Goal: Information Seeking & Learning: Learn about a topic

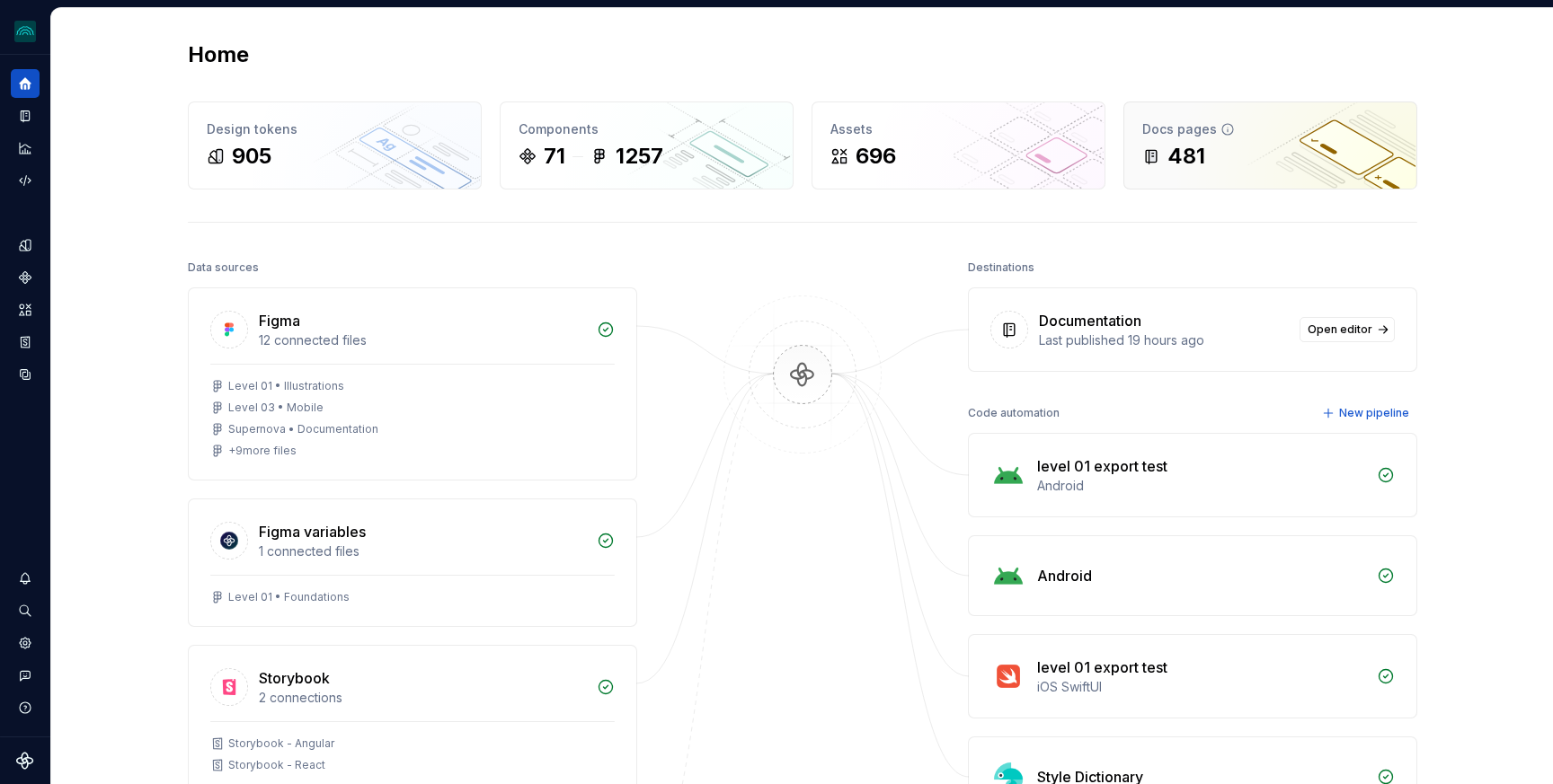
click at [1280, 169] on div "481" at bounding box center [1270, 157] width 256 height 29
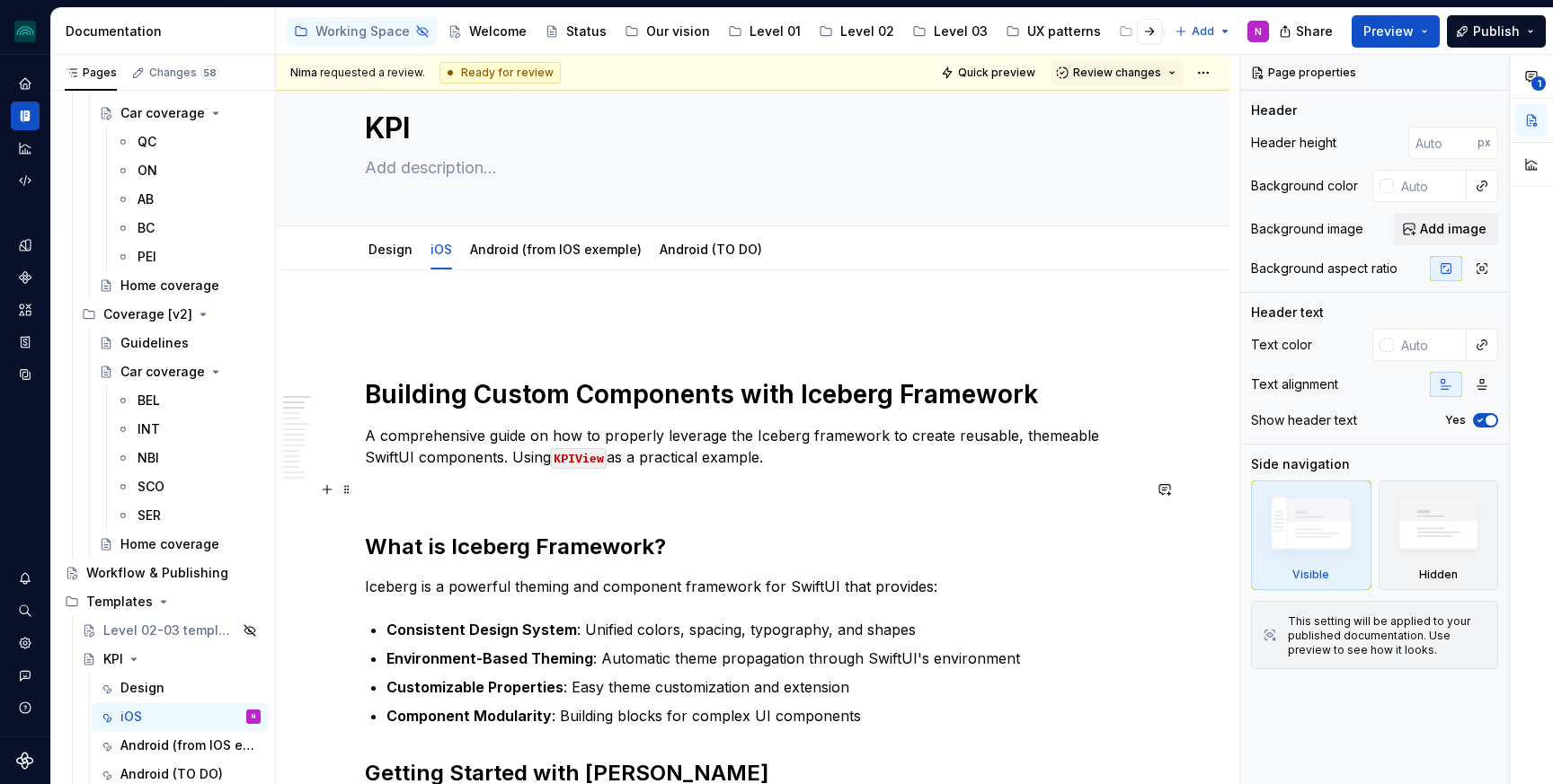
scroll to position [66, 0]
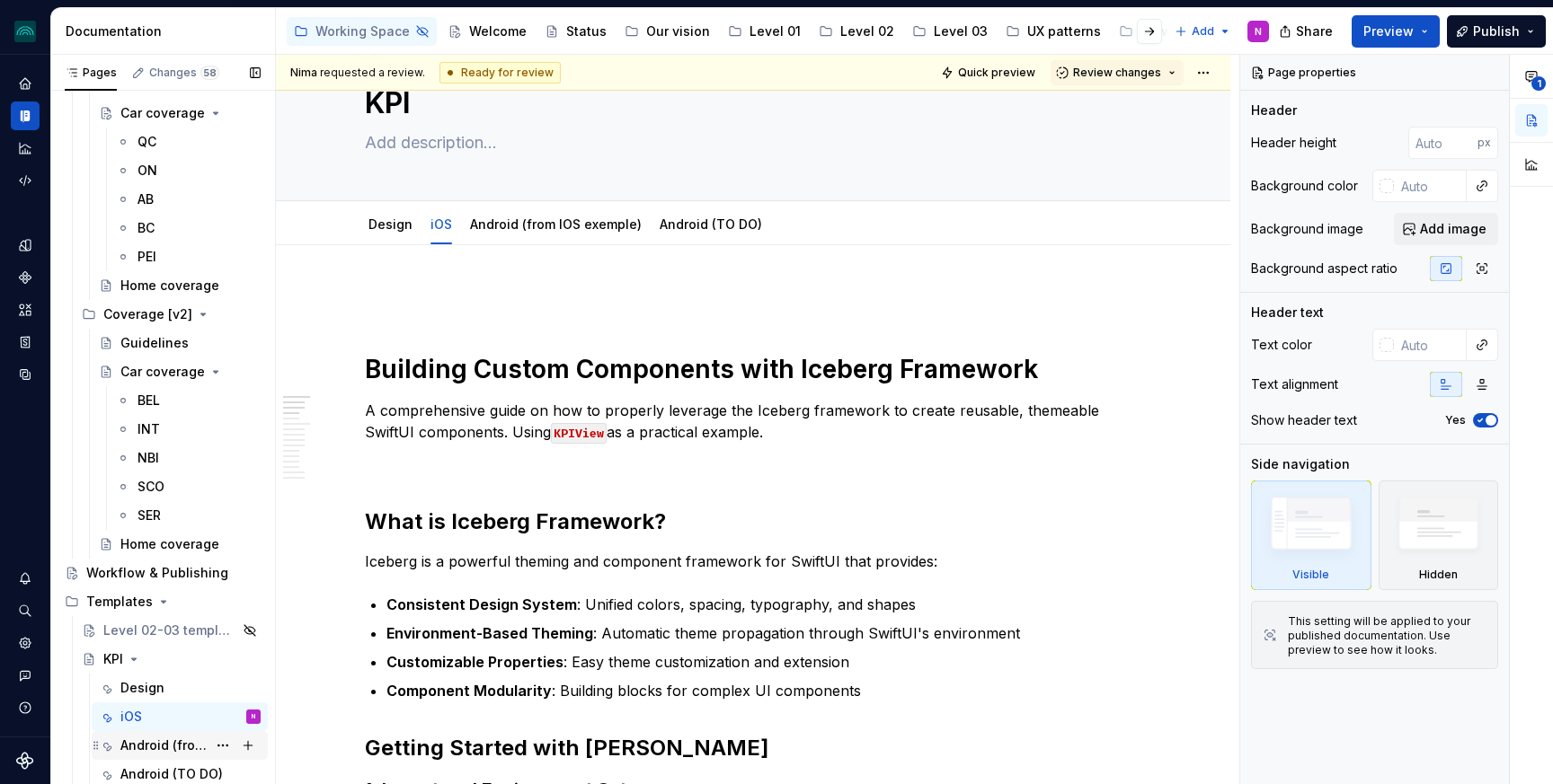
click at [176, 743] on div "Android (from IOS exemple)" at bounding box center [163, 746] width 86 height 18
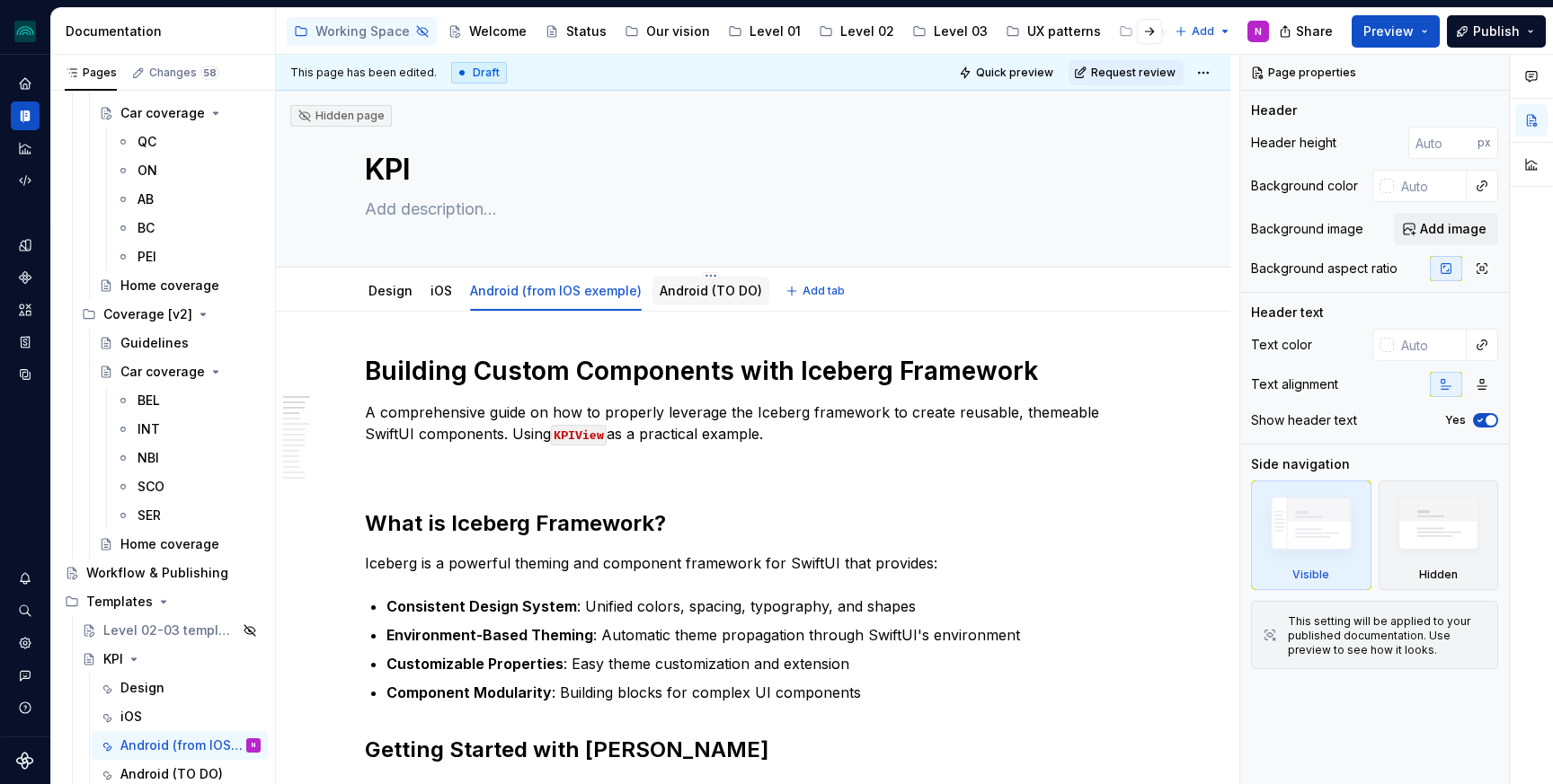
click at [726, 284] on link "Android (TO DO)" at bounding box center [710, 290] width 102 height 15
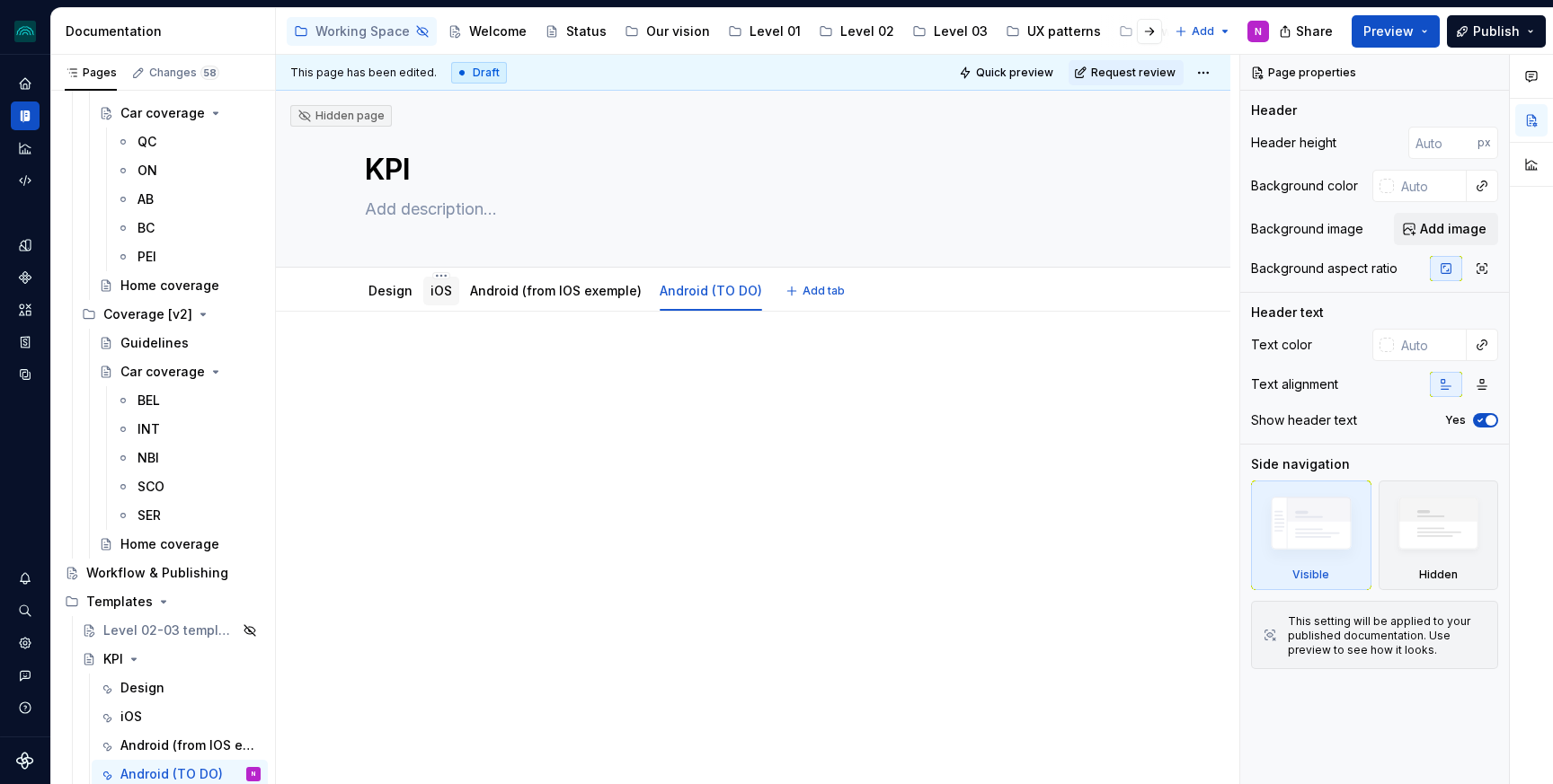
click at [432, 286] on link "iOS" at bounding box center [442, 290] width 22 height 15
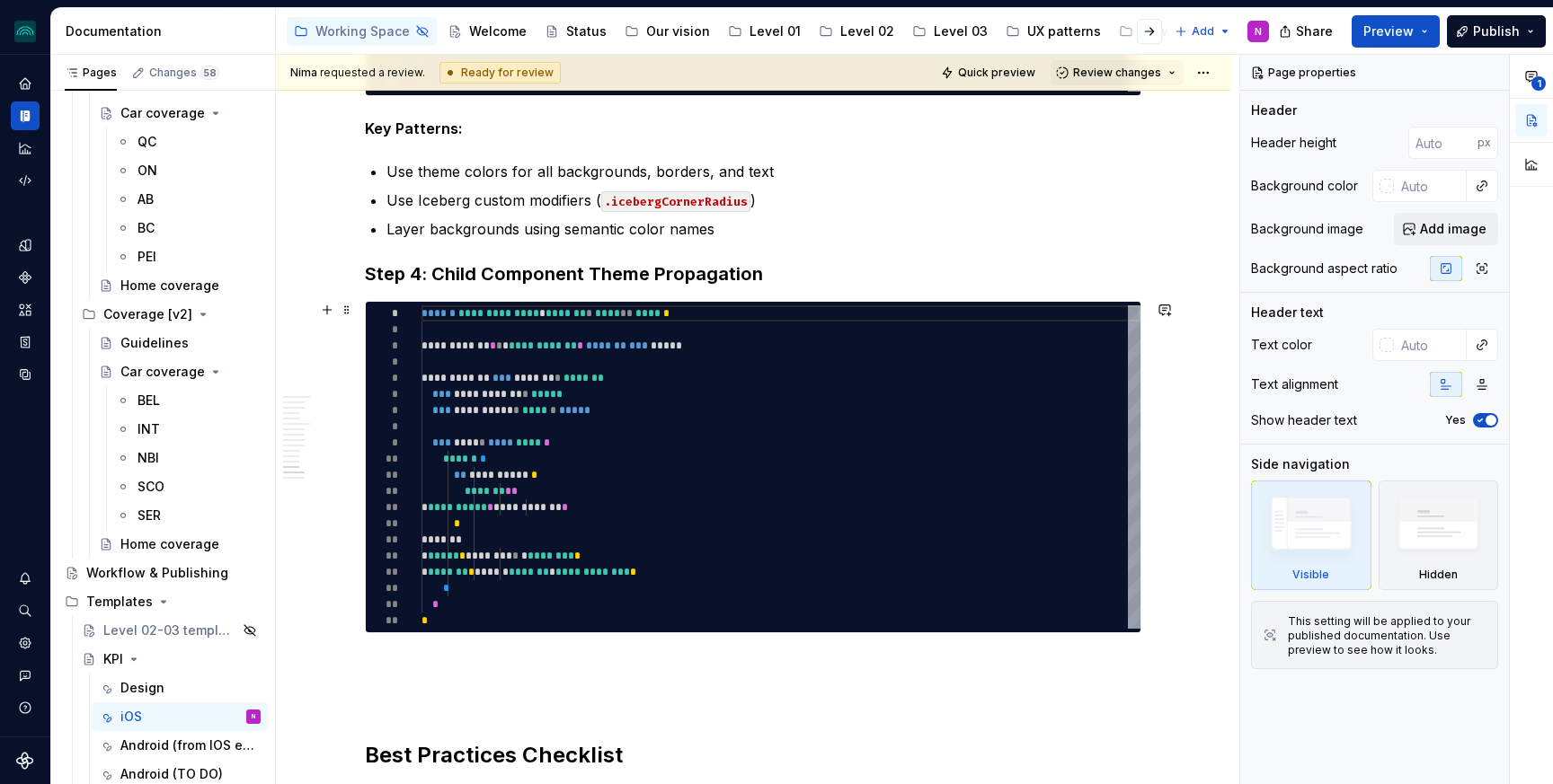
scroll to position [3318, 0]
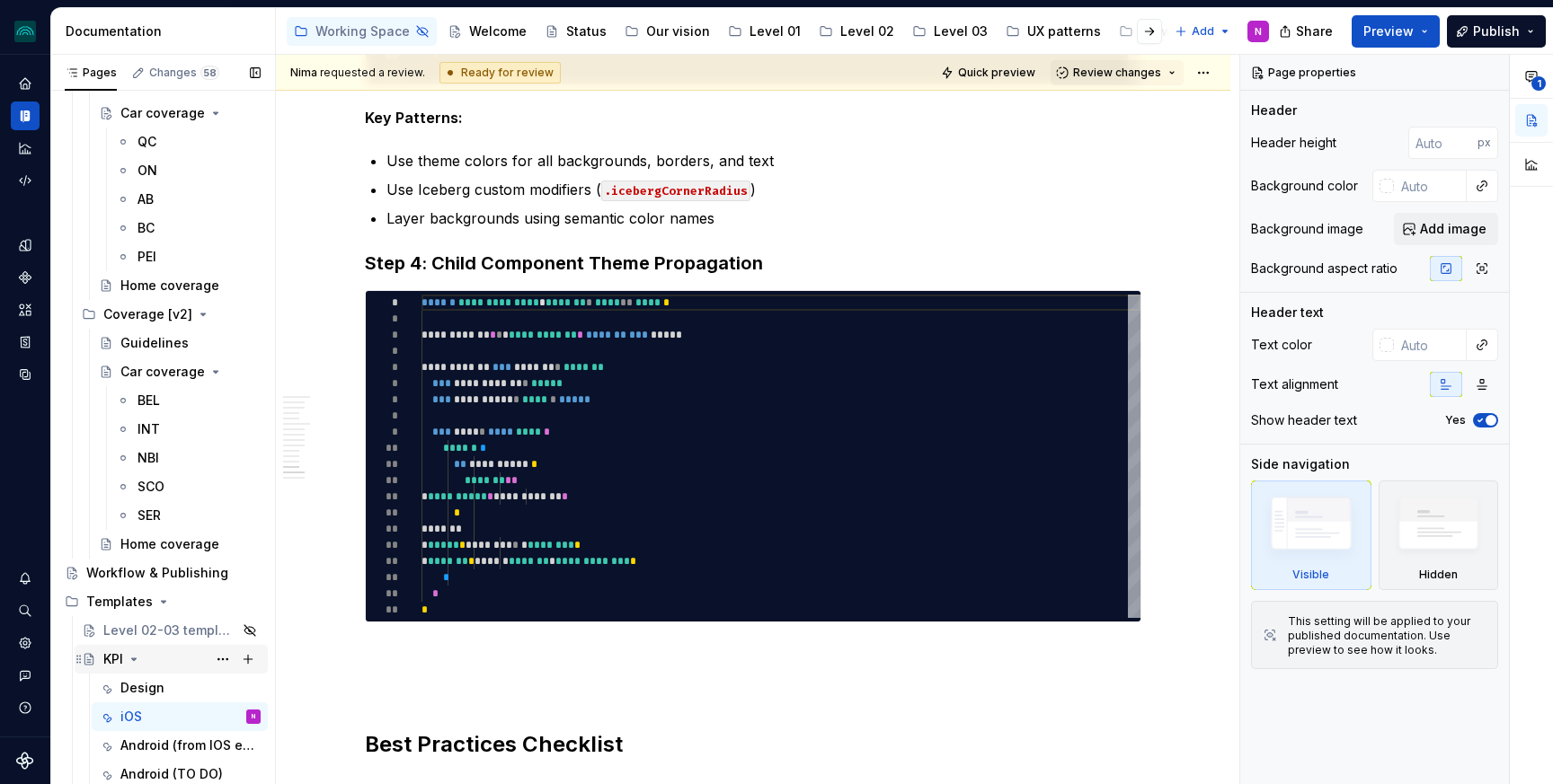
click at [105, 656] on div "KPI" at bounding box center [113, 660] width 20 height 18
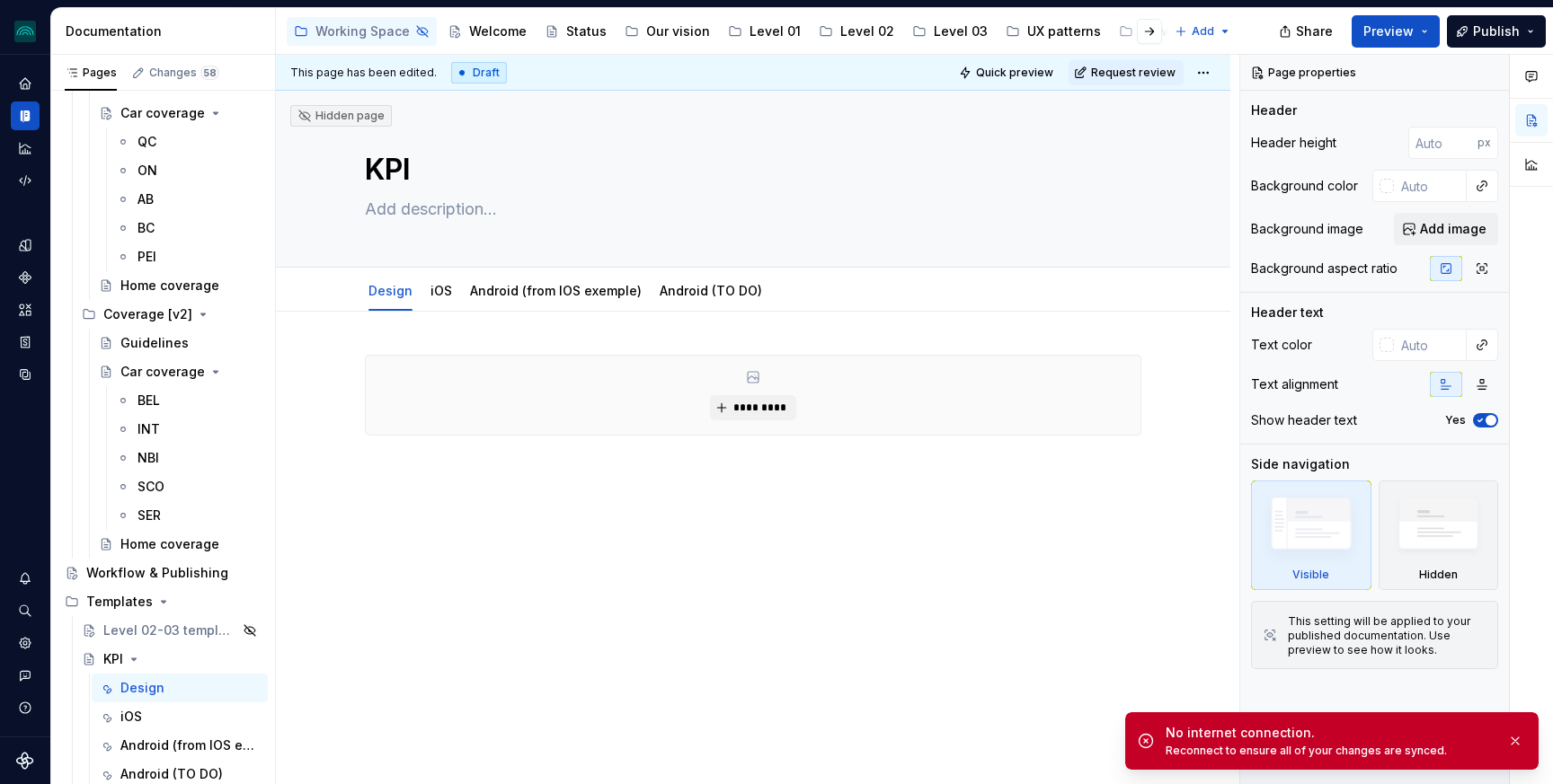
type textarea "*"
